Goal: Transaction & Acquisition: Subscribe to service/newsletter

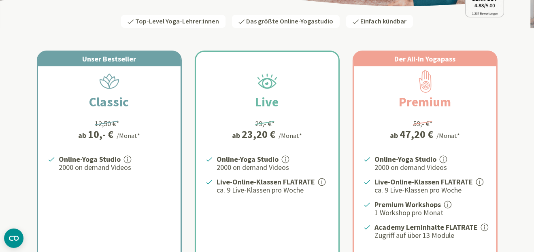
scroll to position [202, 0]
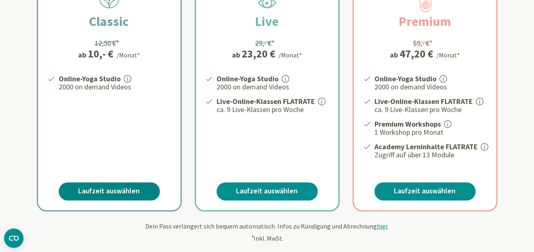
click at [130, 185] on link "Laufzeit auswählen" at bounding box center [109, 192] width 101 height 18
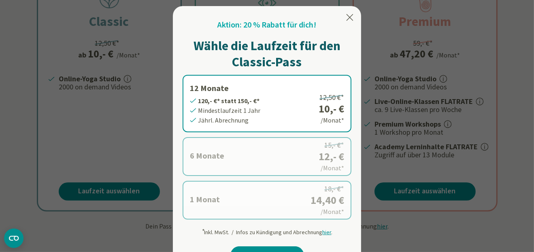
click at [133, 155] on div at bounding box center [267, 126] width 534 height 252
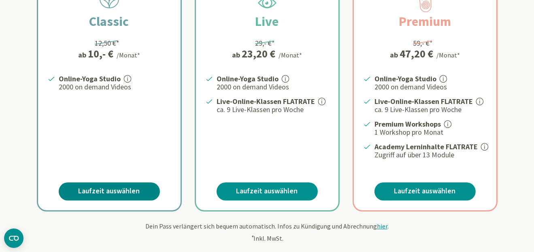
click at [136, 189] on link "Laufzeit auswählen" at bounding box center [109, 192] width 101 height 18
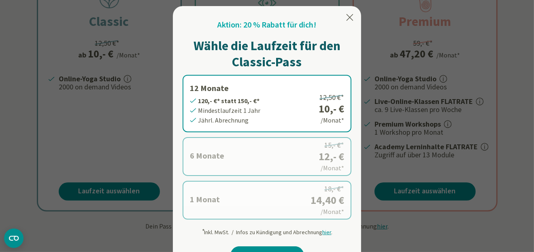
scroll to position [243, 0]
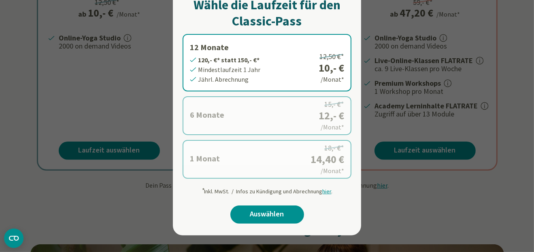
click at [224, 157] on label "1 Monat 14,40 €* statt 18,- €* Mindestlaufzeit 1 Monat Monatl. Abrechnung 18,- …" at bounding box center [267, 159] width 169 height 39
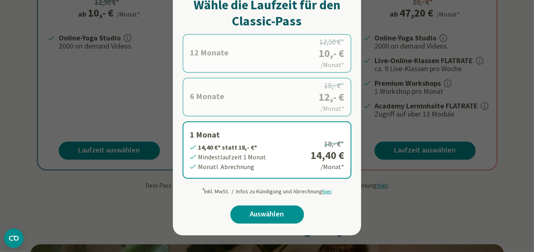
click at [145, 198] on div at bounding box center [267, 126] width 534 height 252
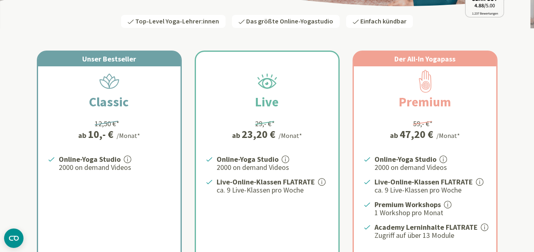
scroll to position [162, 0]
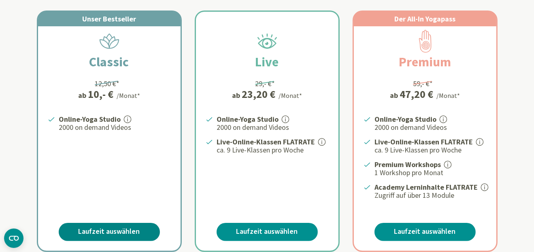
click at [132, 231] on link "Laufzeit auswählen" at bounding box center [109, 232] width 101 height 18
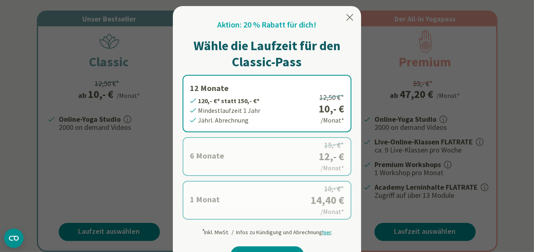
click at [241, 194] on label "1 Monat 14,40 €* statt 18,- €* Mindestlaufzeit 1 Monat Monatl. Abrechnung 18,- …" at bounding box center [267, 200] width 169 height 39
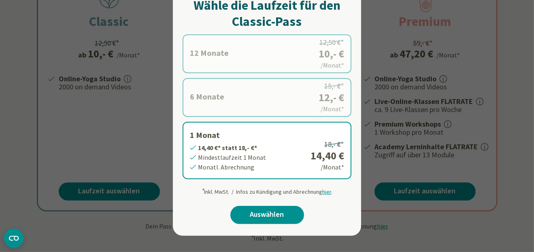
scroll to position [243, 0]
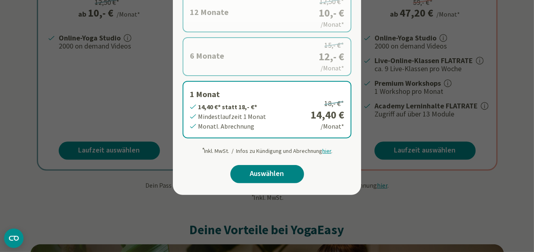
click at [255, 174] on link "Auswählen" at bounding box center [267, 174] width 74 height 18
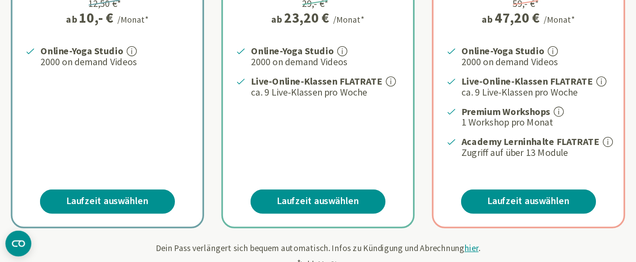
scroll to position [243, 0]
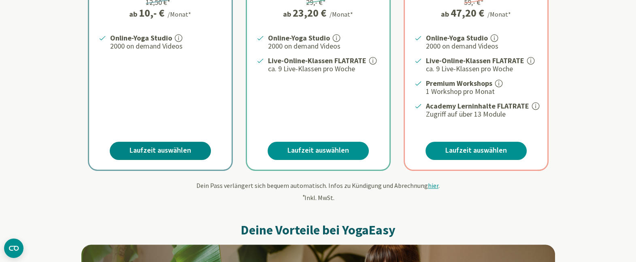
click at [139, 149] on link "Laufzeit auswählen" at bounding box center [160, 151] width 101 height 18
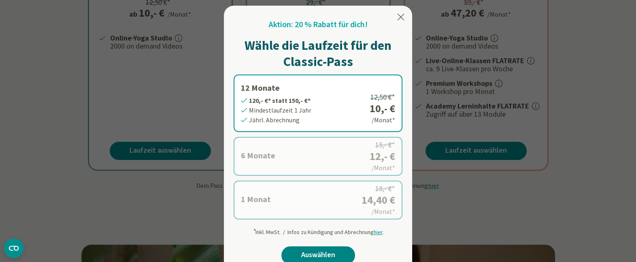
click at [319, 250] on link "Auswählen" at bounding box center [318, 255] width 74 height 18
